Goal: Communication & Community: Answer question/provide support

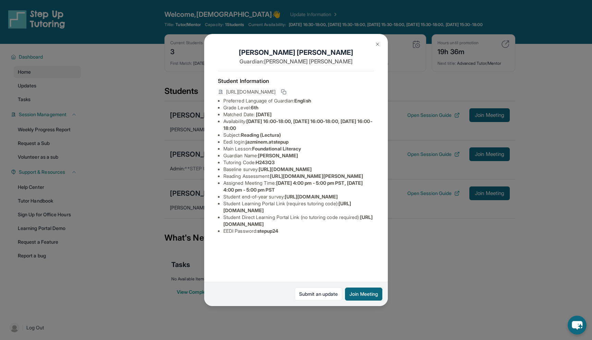
scroll to position [0, 0]
click at [379, 45] on img at bounding box center [377, 43] width 5 height 5
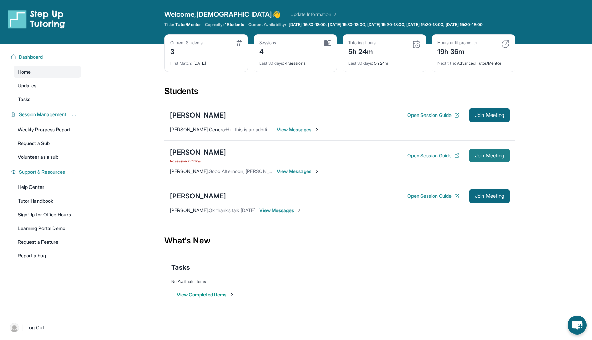
click at [491, 158] on span "Join Meeting" at bounding box center [489, 156] width 29 height 4
click at [204, 157] on div "[PERSON_NAME]" at bounding box center [198, 152] width 56 height 10
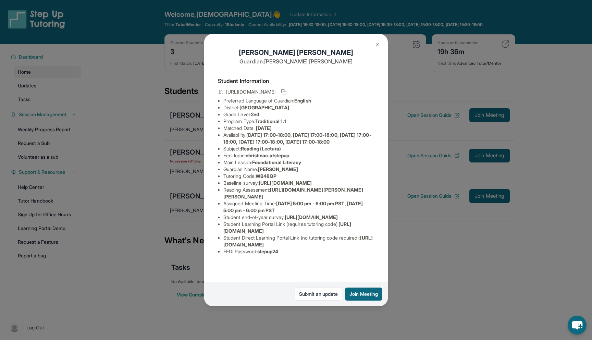
click at [377, 44] on img at bounding box center [377, 43] width 5 height 5
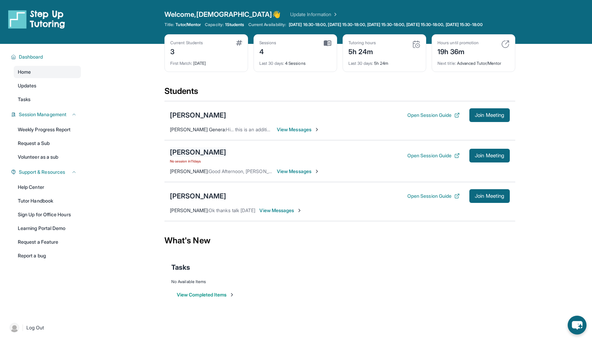
click at [197, 155] on div "[PERSON_NAME]" at bounding box center [198, 152] width 56 height 10
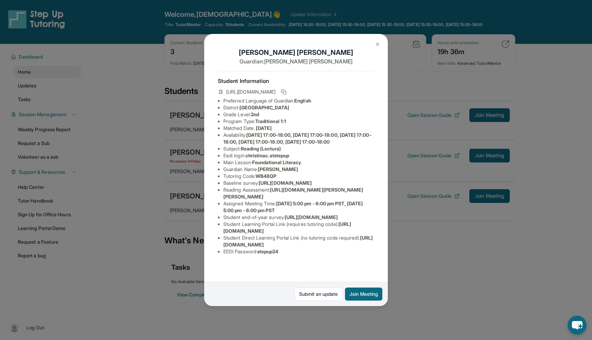
click at [380, 47] on button at bounding box center [378, 44] width 14 height 14
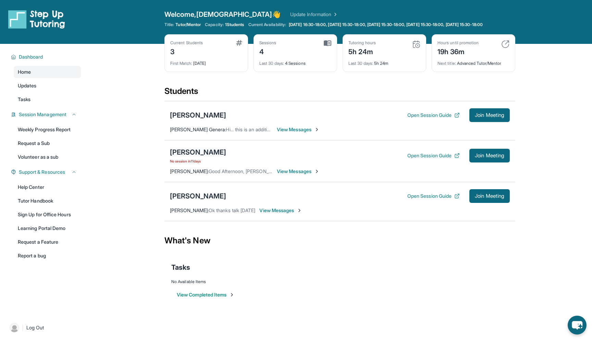
click at [196, 156] on div "[PERSON_NAME]" at bounding box center [198, 152] width 56 height 10
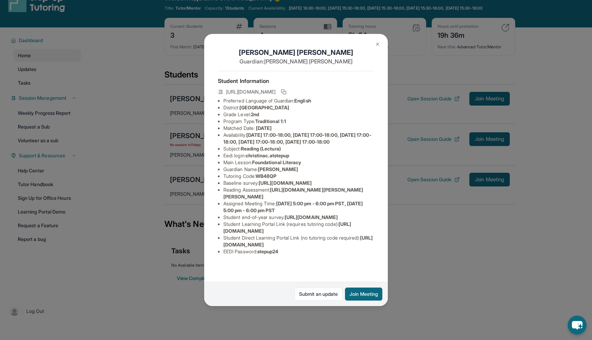
scroll to position [18, 0]
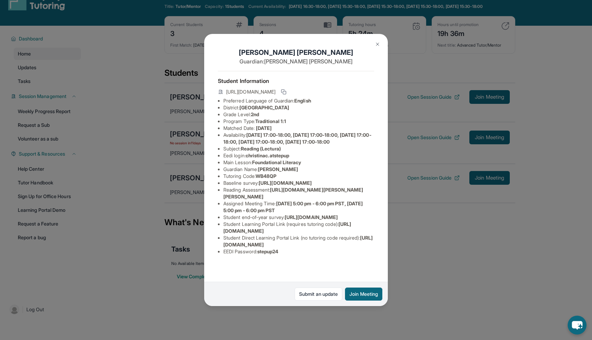
drag, startPoint x: 224, startPoint y: 263, endPoint x: 379, endPoint y: 266, distance: 155.3
click at [379, 266] on div "Christina Chen Guardian: Jessica Wu Student Information https://student-portal.…" at bounding box center [296, 170] width 184 height 272
copy span "https://student-portal.stepuptutoring.org/student/WB48QP"
click at [376, 44] on img at bounding box center [377, 43] width 5 height 5
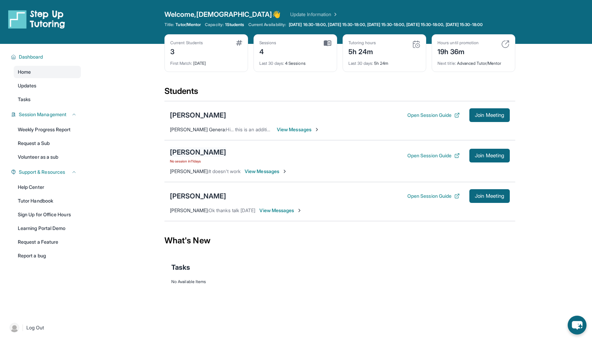
click at [202, 157] on div "[PERSON_NAME]" at bounding box center [198, 152] width 56 height 10
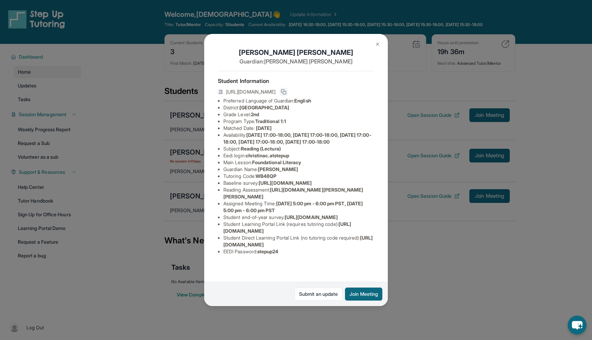
click at [287, 92] on icon at bounding box center [283, 91] width 5 height 5
click at [377, 44] on img at bounding box center [377, 43] width 5 height 5
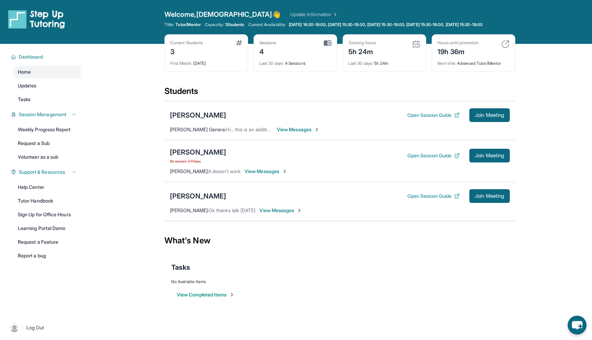
click at [250, 175] on span "View Messages" at bounding box center [266, 171] width 43 height 7
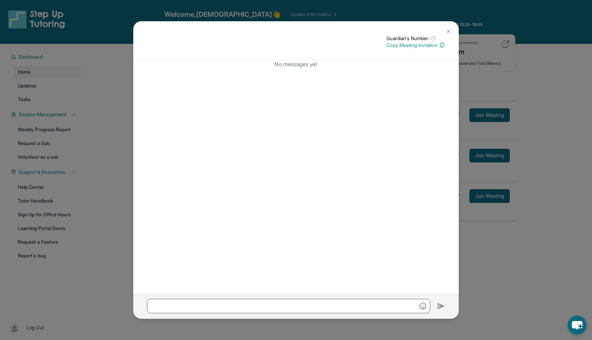
click at [436, 46] on p "Copy Meeting Invitation" at bounding box center [416, 45] width 59 height 7
click at [450, 33] on img at bounding box center [448, 31] width 5 height 5
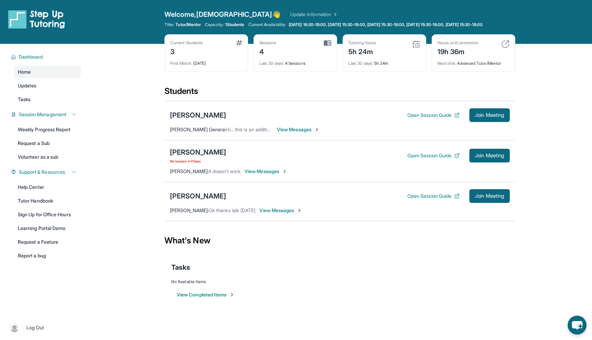
click at [183, 157] on div "[PERSON_NAME]" at bounding box center [198, 152] width 56 height 10
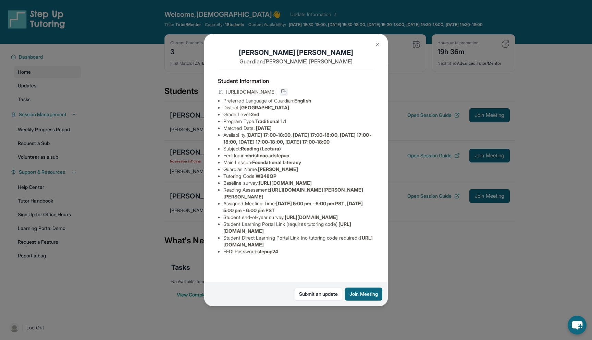
click at [287, 90] on icon at bounding box center [283, 91] width 5 height 5
click at [342, 234] on li "Student Learning Portal Link (requires tutoring code) : https://student-portal.…" at bounding box center [298, 228] width 151 height 14
drag, startPoint x: 342, startPoint y: 249, endPoint x: 223, endPoint y: 251, distance: 118.6
click at [223, 251] on ul "Preferred Language of Guardian: English District: Berryessa Union School Distri…" at bounding box center [296, 176] width 156 height 158
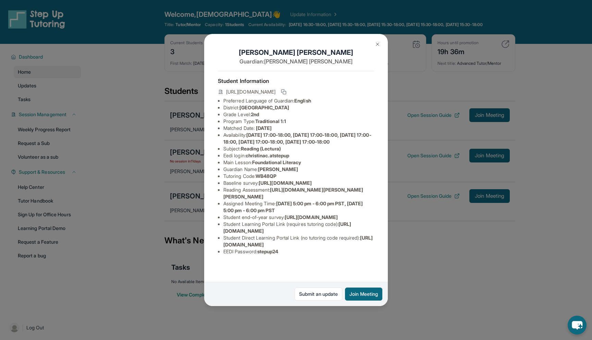
copy span "[URL][DOMAIN_NAME]"
click at [378, 40] on button at bounding box center [378, 44] width 14 height 14
